Goal: Task Accomplishment & Management: Manage account settings

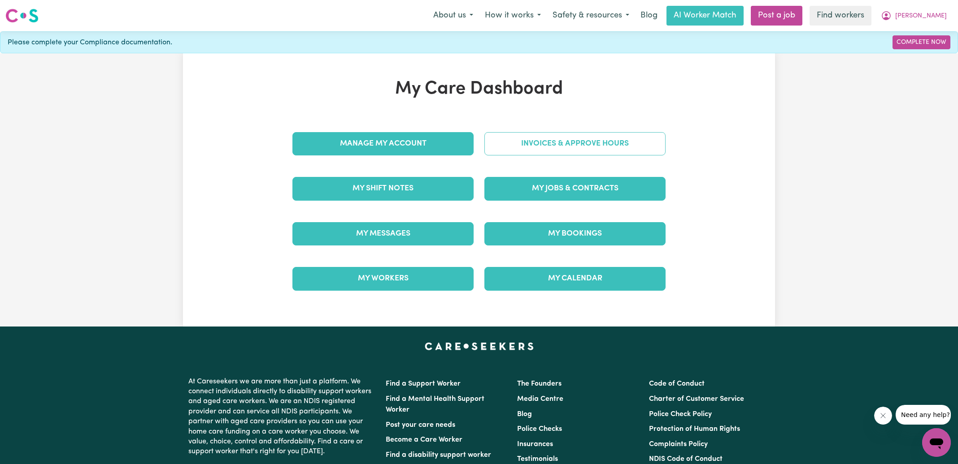
click at [509, 149] on link "Invoices & Approve Hours" at bounding box center [574, 143] width 181 height 23
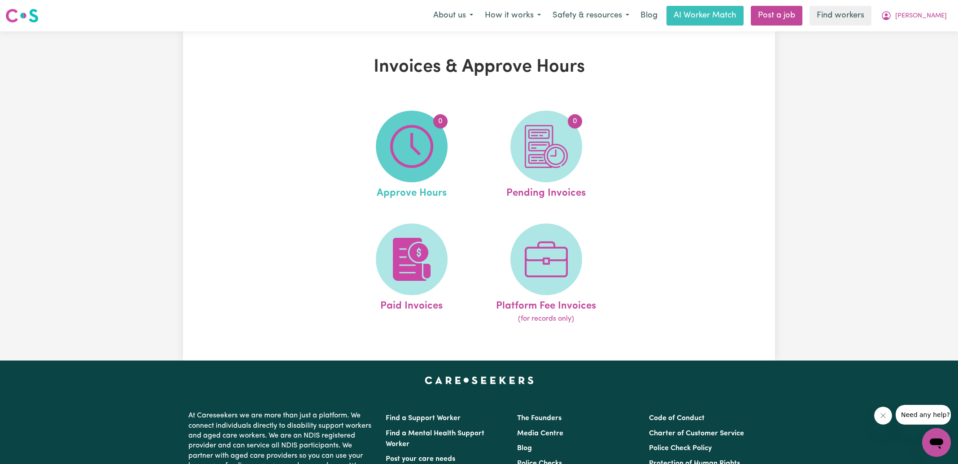
click at [414, 161] on img at bounding box center [411, 146] width 43 height 43
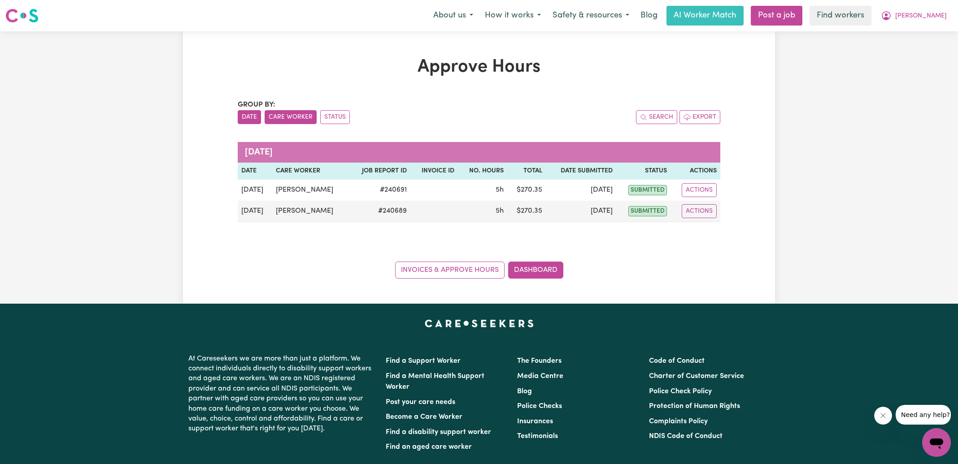
click at [286, 117] on button "Care Worker" at bounding box center [291, 117] width 52 height 14
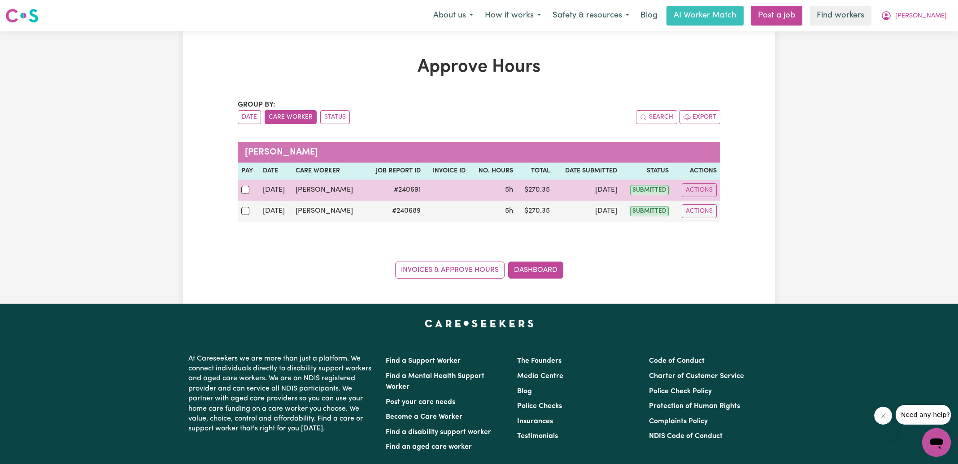
click at [240, 191] on td at bounding box center [249, 190] width 22 height 21
click at [243, 194] on div at bounding box center [248, 190] width 14 height 12
click at [243, 194] on input "checkbox" at bounding box center [245, 190] width 8 height 8
checkbox input "true"
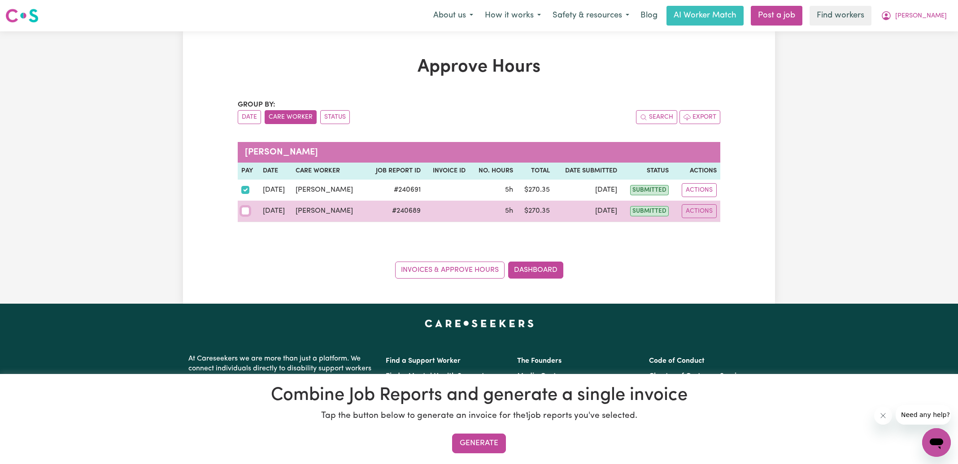
click at [242, 210] on input "checkbox" at bounding box center [245, 211] width 8 height 8
checkbox input "true"
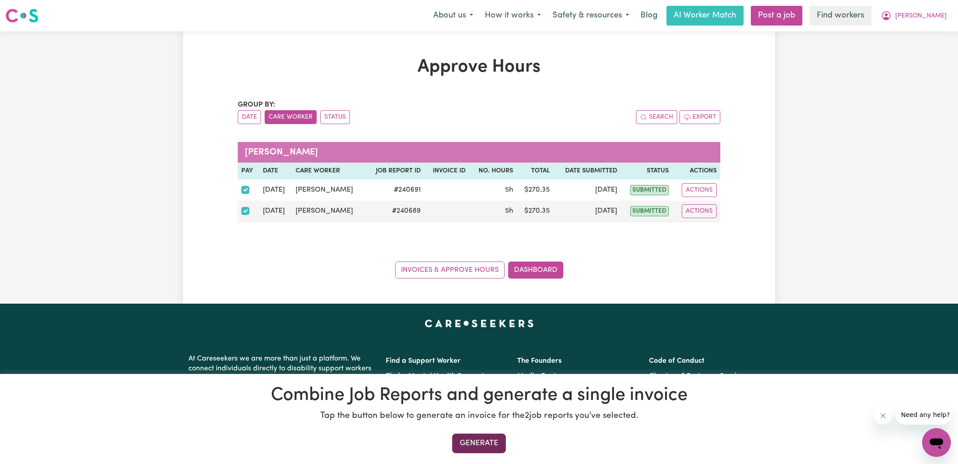
click at [493, 446] on button "Generate" at bounding box center [479, 444] width 54 height 20
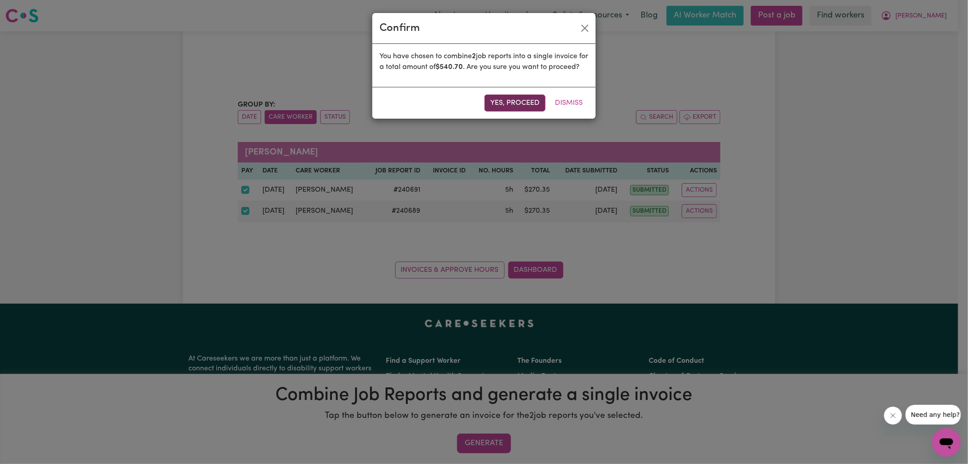
click at [499, 106] on button "Yes, proceed" at bounding box center [514, 103] width 61 height 17
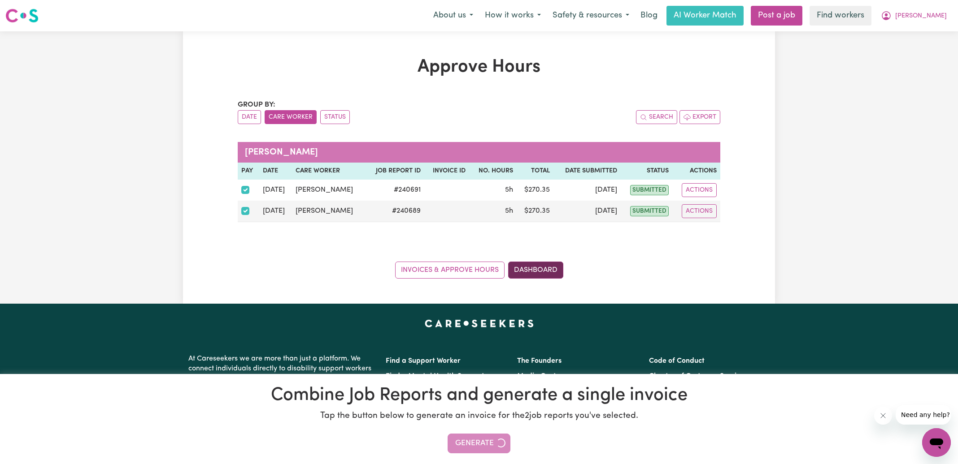
click at [544, 276] on link "Dashboard" at bounding box center [535, 270] width 55 height 17
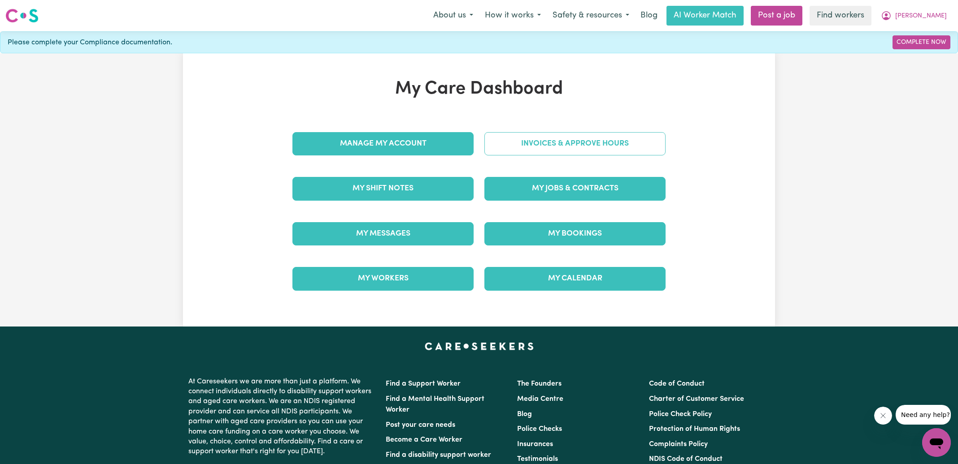
click at [556, 151] on link "Invoices & Approve Hours" at bounding box center [574, 143] width 181 height 23
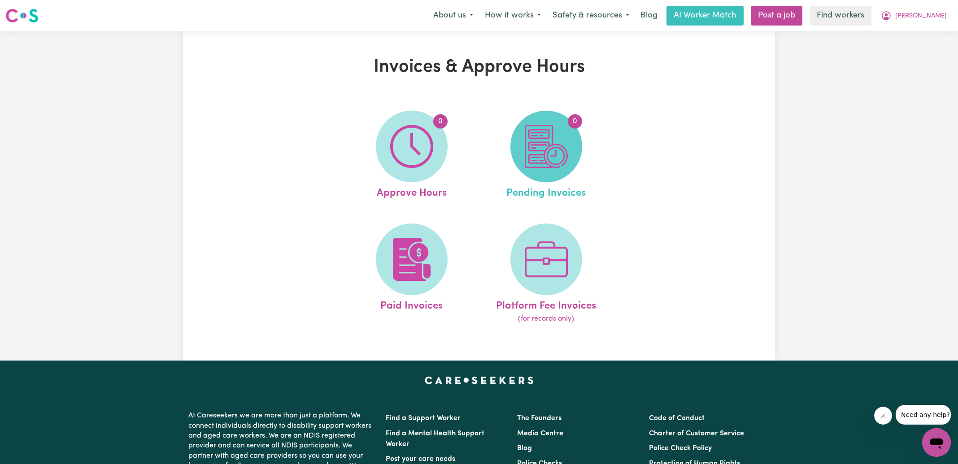
click at [556, 157] on img at bounding box center [546, 146] width 43 height 43
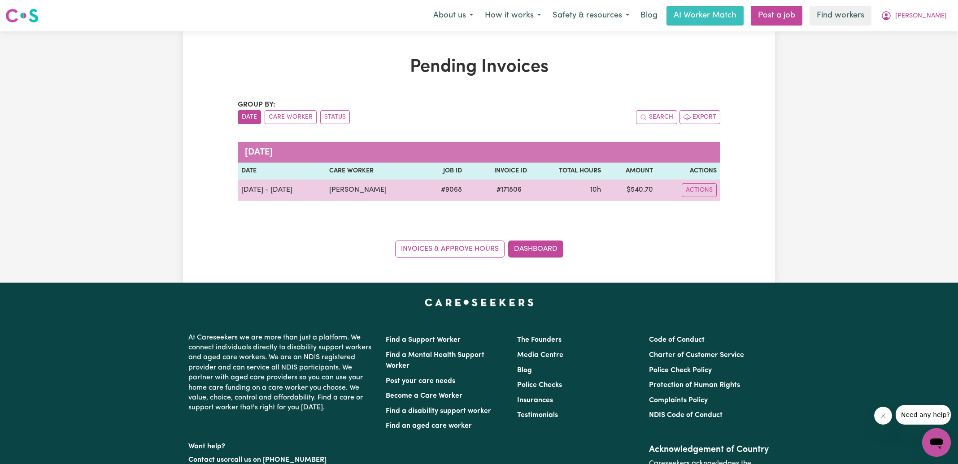
click at [517, 185] on span "# 171806" at bounding box center [509, 190] width 36 height 11
click at [512, 190] on span "# 171806" at bounding box center [509, 190] width 36 height 11
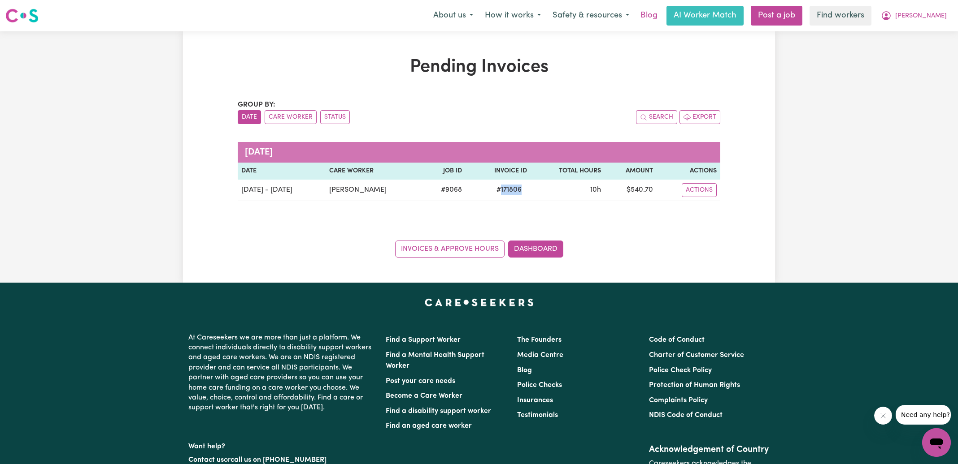
copy span "171806"
drag, startPoint x: 924, startPoint y: 11, endPoint x: 920, endPoint y: 23, distance: 13.3
click at [924, 11] on button "[PERSON_NAME]" at bounding box center [914, 15] width 78 height 19
click at [905, 52] on link "Logout" at bounding box center [916, 51] width 71 height 17
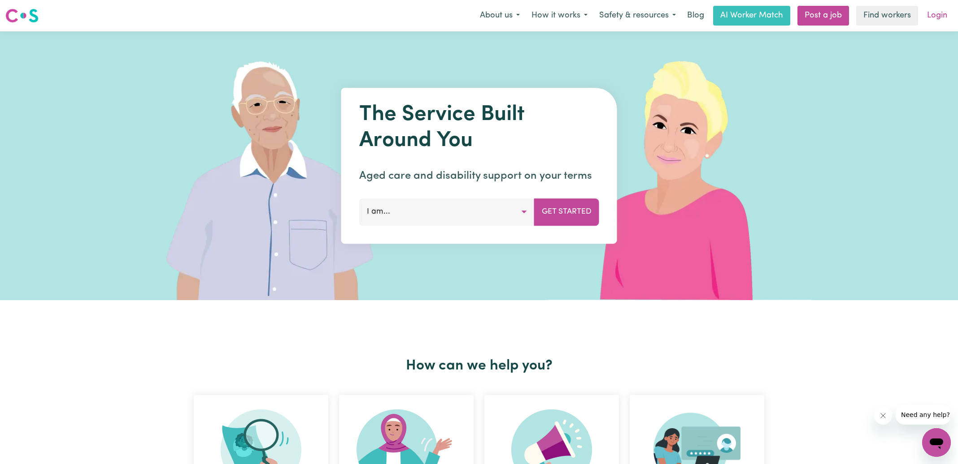
click at [937, 11] on link "Login" at bounding box center [936, 16] width 31 height 20
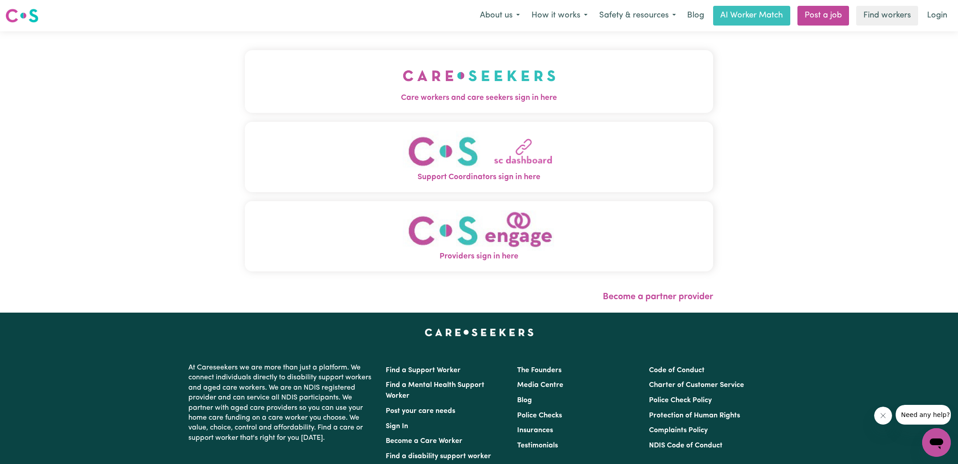
click at [308, 74] on button "Care workers and care seekers sign in here" at bounding box center [479, 81] width 468 height 63
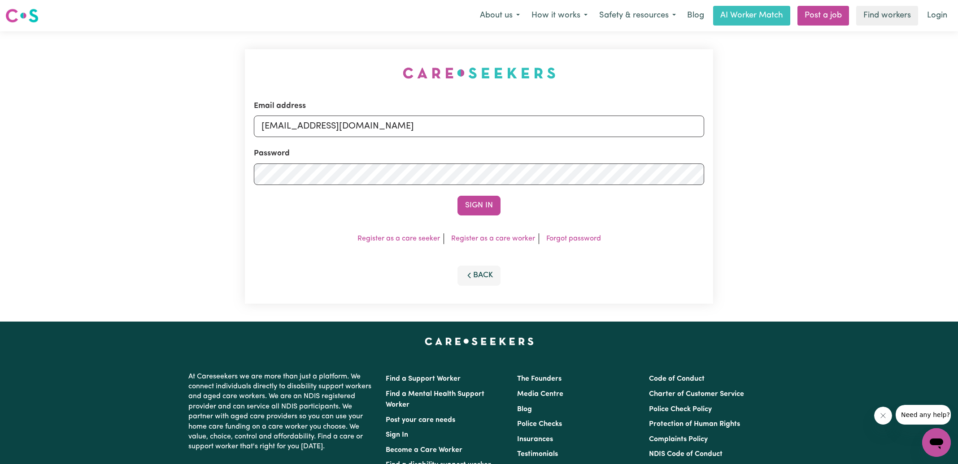
drag, startPoint x: 196, startPoint y: 75, endPoint x: 332, endPoint y: 93, distance: 136.6
click at [196, 74] on div "Email address [EMAIL_ADDRESS][DOMAIN_NAME] Password Sign In Register as a care …" at bounding box center [479, 176] width 958 height 291
drag, startPoint x: 305, startPoint y: 127, endPoint x: 836, endPoint y: 166, distance: 532.7
click at [836, 166] on div "Email address [EMAIL_ADDRESS][DOMAIN_NAME] Password Sign In Register as a care …" at bounding box center [479, 176] width 958 height 291
type input "[EMAIL_ADDRESS][DOMAIN_NAME]"
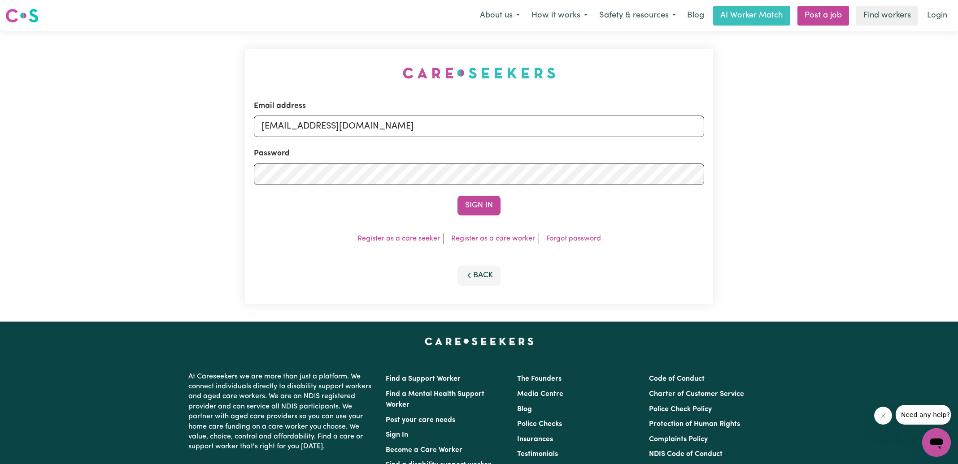
click at [457, 196] on button "Sign In" at bounding box center [478, 206] width 43 height 20
